Goal: Transaction & Acquisition: Purchase product/service

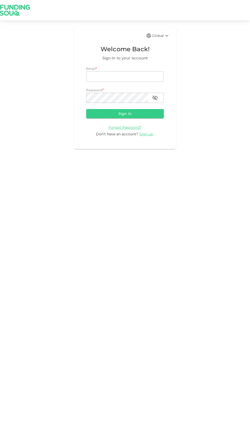
click at [109, 77] on input "email" at bounding box center [124, 76] width 77 height 10
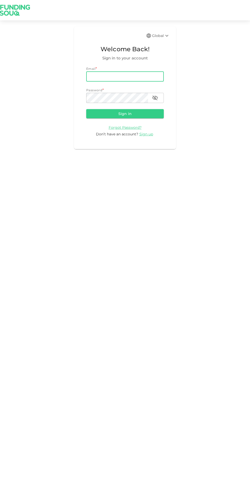
type input "[PERSON_NAME][EMAIL_ADDRESS][PERSON_NAME][PERSON_NAME][DOMAIN_NAME]"
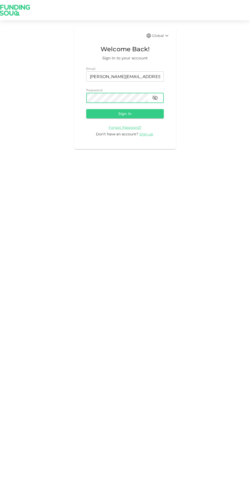
click at [107, 110] on button "Sign in" at bounding box center [124, 113] width 77 height 9
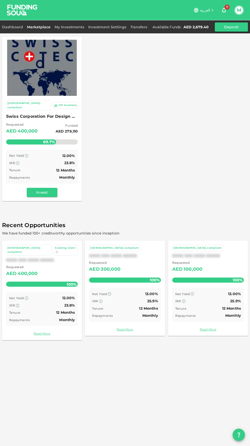
click at [70, 28] on link "My Investments" at bounding box center [69, 27] width 34 height 5
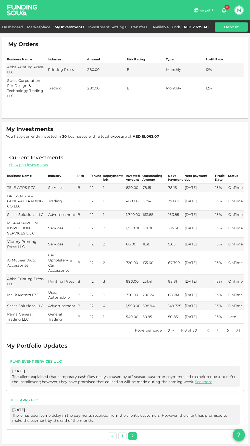
click at [15, 26] on link "Dashboard" at bounding box center [13, 27] width 23 height 5
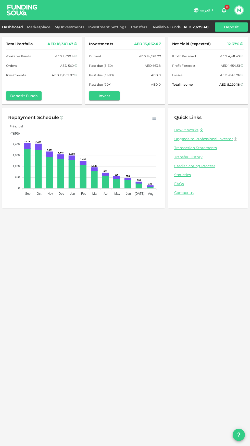
click at [75, 27] on link "My Investments" at bounding box center [69, 27] width 34 height 5
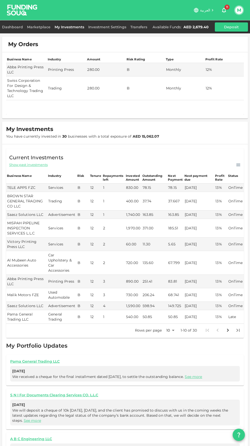
click at [33, 92] on td "Swiss Corporation For Design & Technology Trading LLC" at bounding box center [26, 88] width 41 height 24
click at [44, 27] on link "Marketplace" at bounding box center [39, 27] width 28 height 5
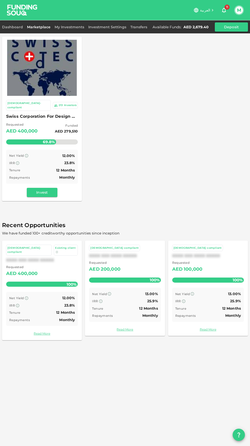
click at [29, 114] on span "Swiss Corporation For Design & Technology Trading LLC" at bounding box center [42, 116] width 72 height 7
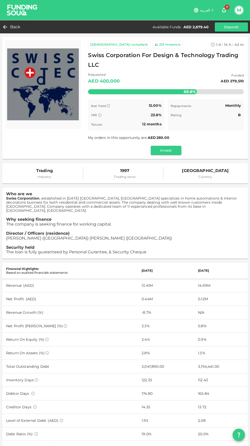
click at [164, 152] on button "Invest" at bounding box center [166, 150] width 31 height 9
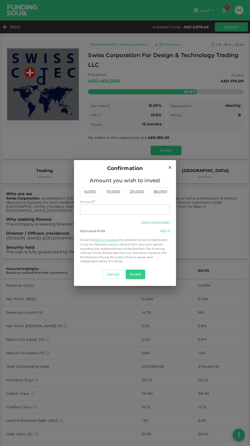
click at [111, 210] on input "Amount" at bounding box center [125, 209] width 90 height 10
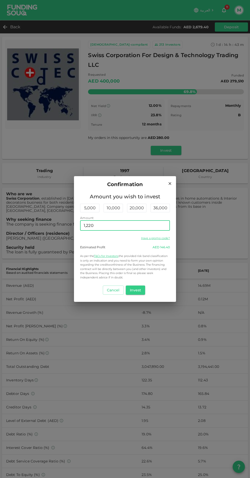
type input "1,220"
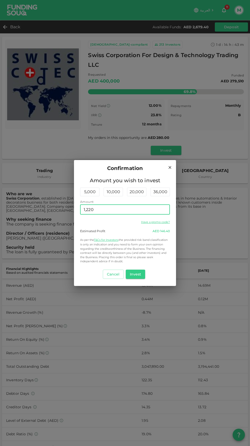
click at [170, 167] on icon at bounding box center [169, 167] width 3 height 3
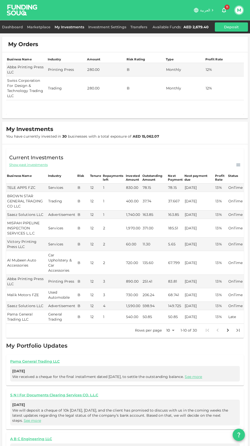
click at [29, 85] on td "Swiss Corporation For Design & Technology Trading LLC" at bounding box center [26, 88] width 41 height 24
click at [43, 26] on link "Marketplace" at bounding box center [39, 27] width 28 height 5
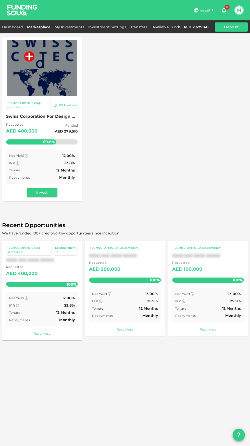
click at [45, 190] on button "Invest" at bounding box center [42, 192] width 31 height 9
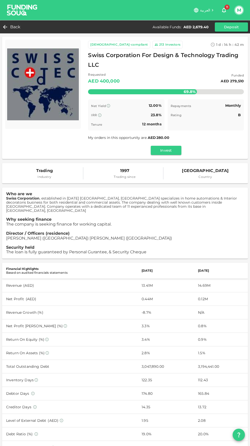
click at [170, 150] on button "Invest" at bounding box center [166, 150] width 31 height 9
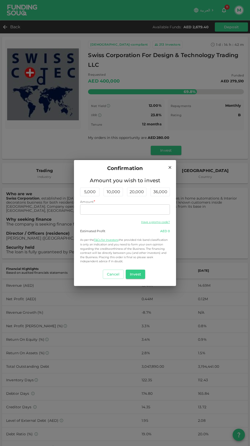
click at [121, 209] on input "Amount" at bounding box center [125, 209] width 90 height 10
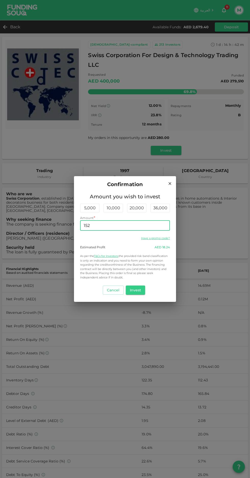
type input "1,520"
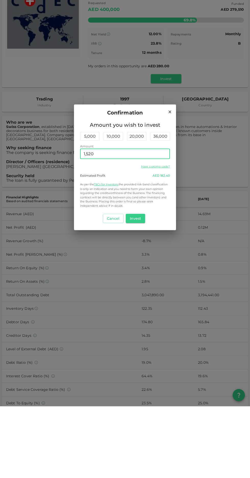
click at [139, 289] on button "Invest" at bounding box center [136, 289] width 20 height 9
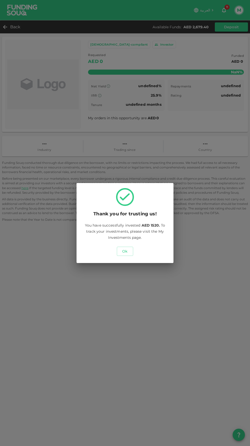
click at [125, 251] on button "Ok" at bounding box center [125, 251] width 16 height 9
